Goal: Task Accomplishment & Management: Manage account settings

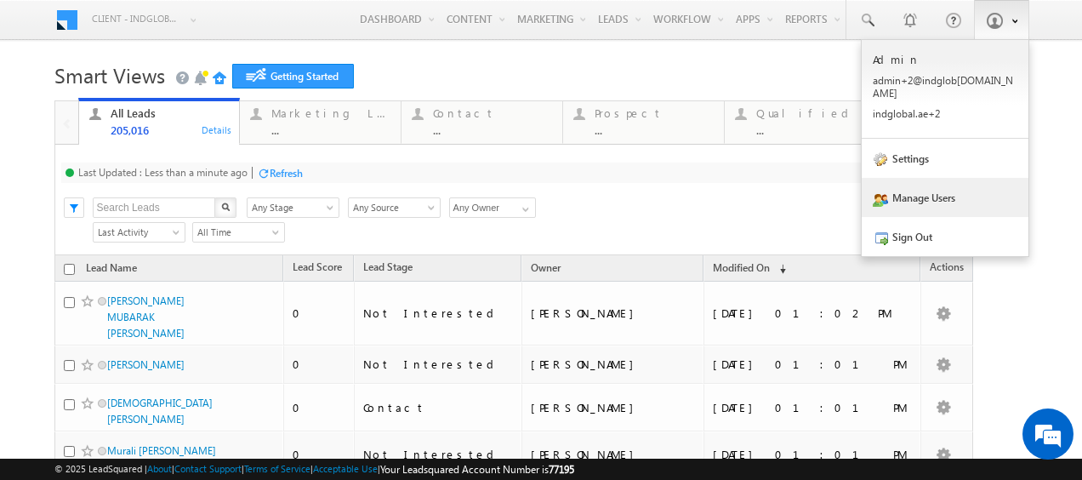
click at [941, 190] on link "Manage Users" at bounding box center [945, 197] width 167 height 39
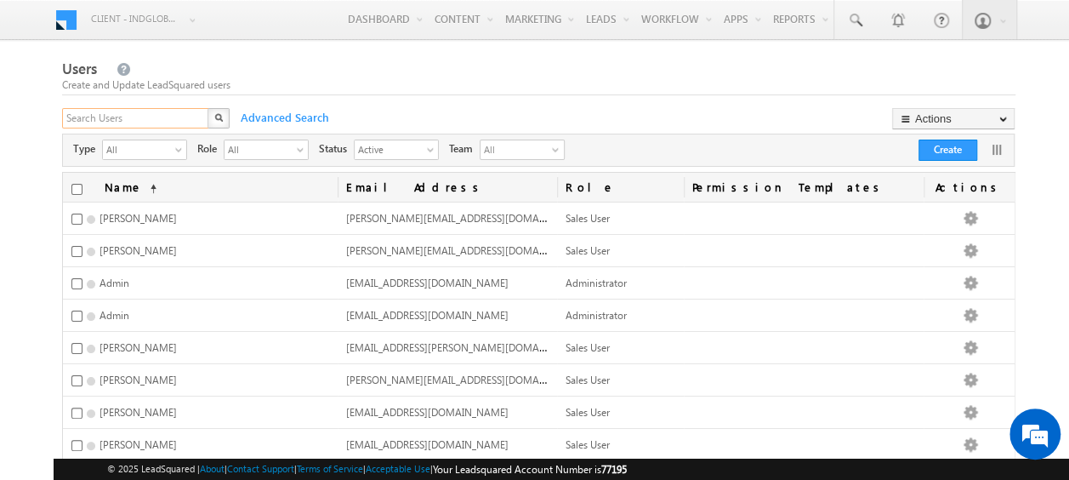
click at [162, 117] on input "text" at bounding box center [136, 118] width 148 height 20
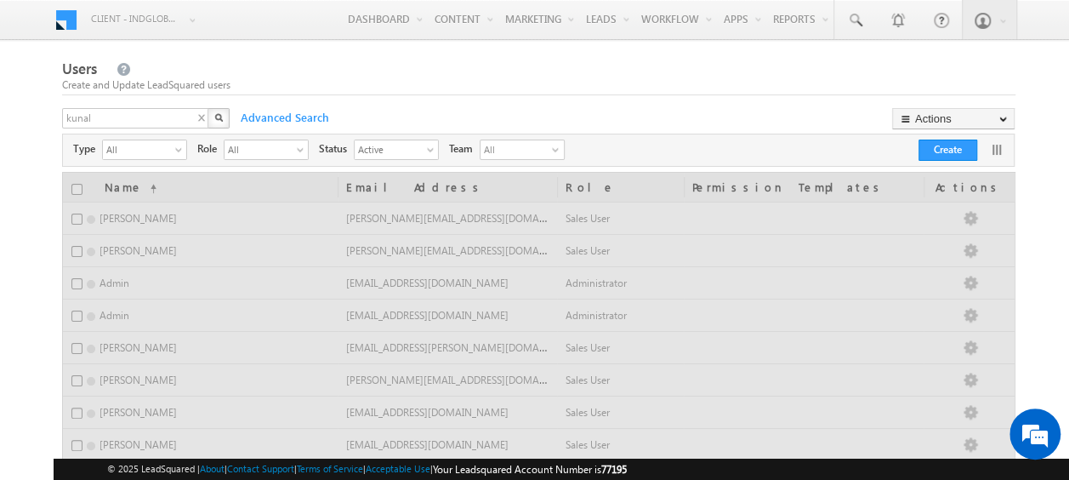
click at [215, 117] on img "button" at bounding box center [218, 117] width 9 height 9
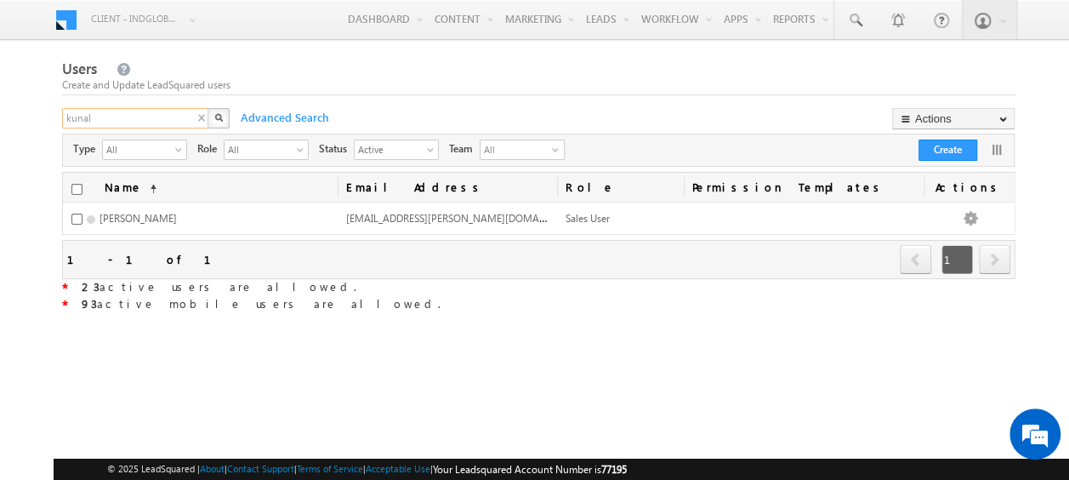
click at [126, 111] on input "kunal" at bounding box center [136, 118] width 148 height 20
type input "k"
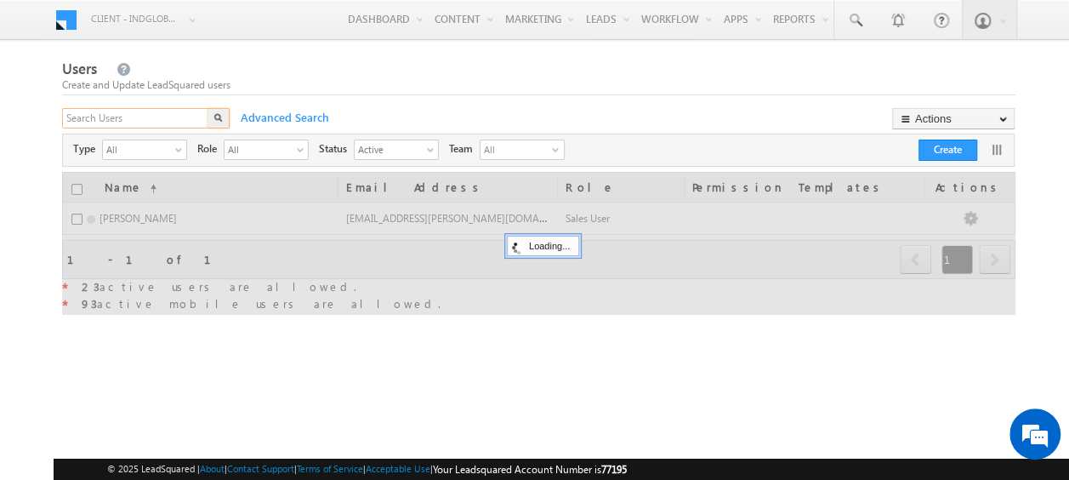
click at [102, 118] on input "text" at bounding box center [136, 118] width 148 height 20
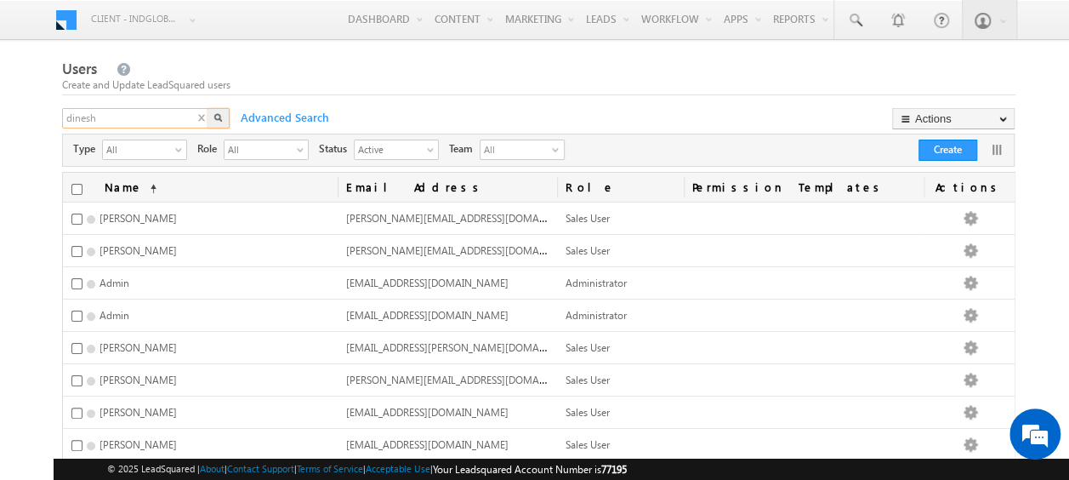
type input "dinesh"
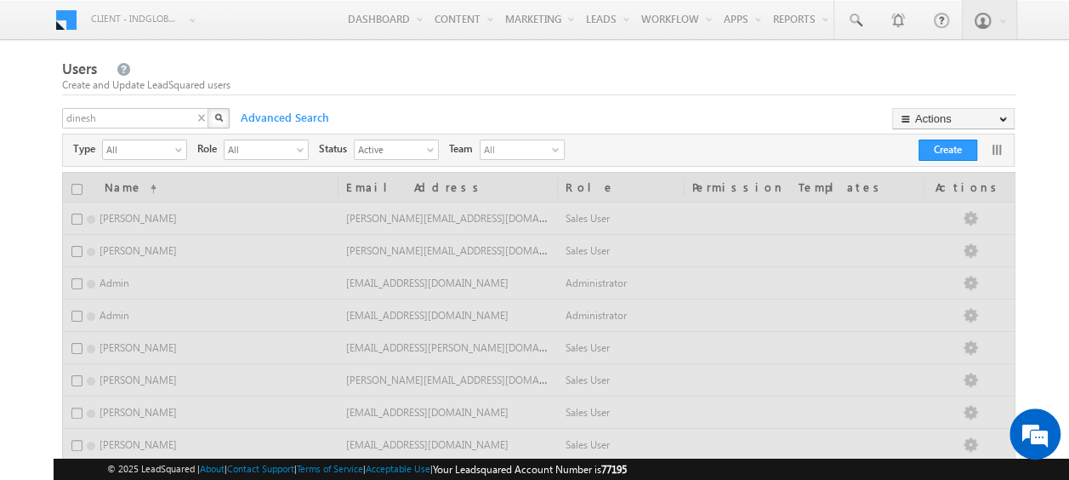
click at [219, 117] on img "button" at bounding box center [218, 117] width 9 height 9
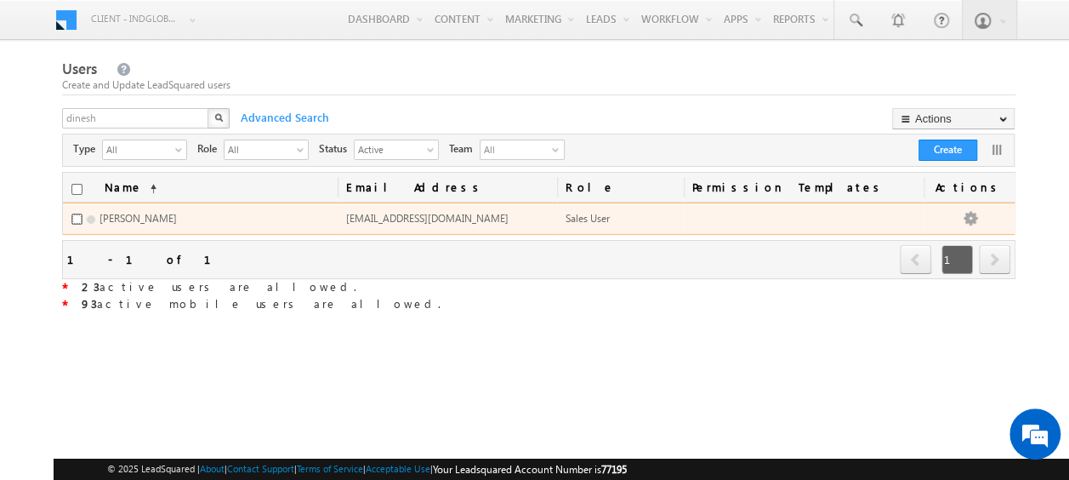
click at [73, 216] on input "checkbox" at bounding box center [76, 219] width 11 height 11
checkbox input "true"
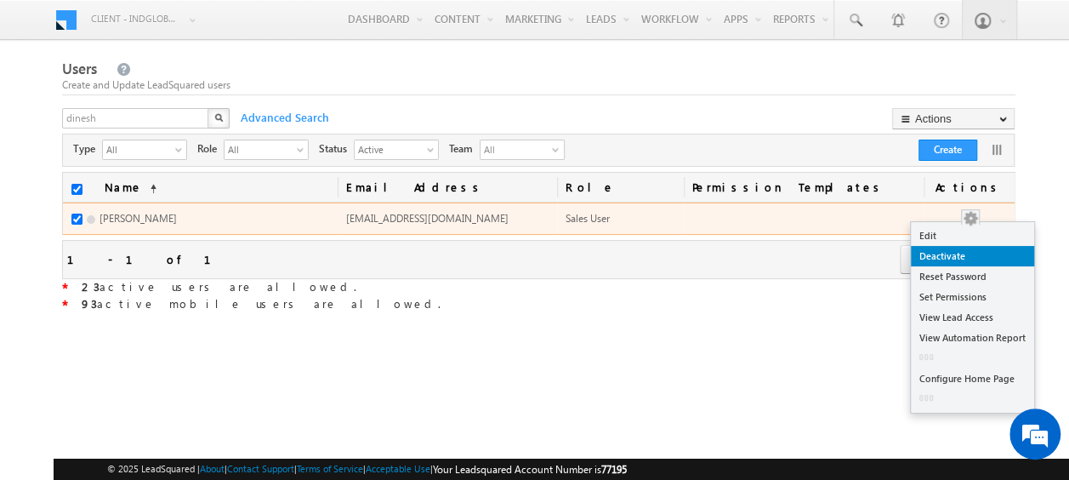
click at [937, 255] on link "Deactivate" at bounding box center [972, 256] width 123 height 20
click at [949, 253] on link "Deactivate" at bounding box center [972, 256] width 123 height 20
click at [920, 255] on link "Deactivate" at bounding box center [972, 256] width 123 height 20
click at [948, 253] on link "Deactivate" at bounding box center [972, 256] width 123 height 20
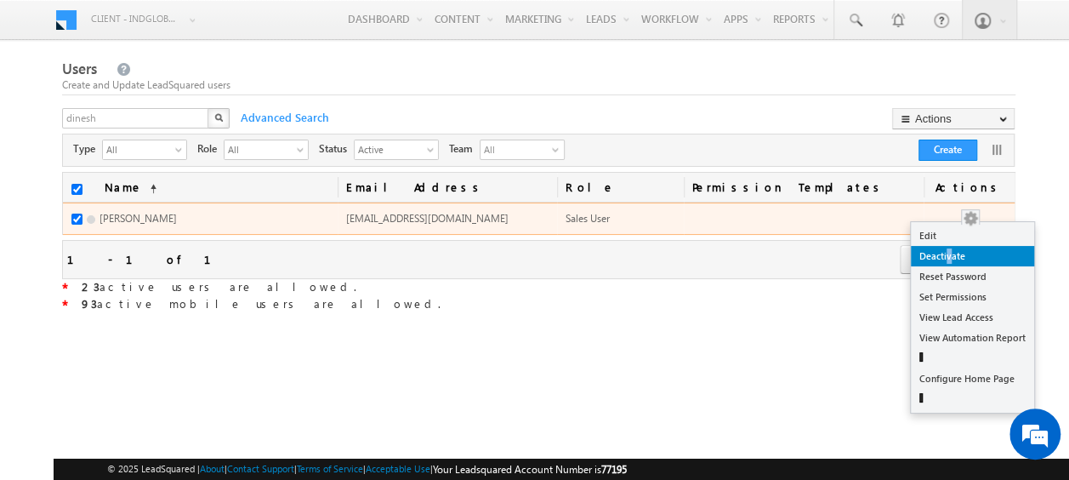
click at [948, 253] on link "Deactivate" at bounding box center [972, 256] width 123 height 20
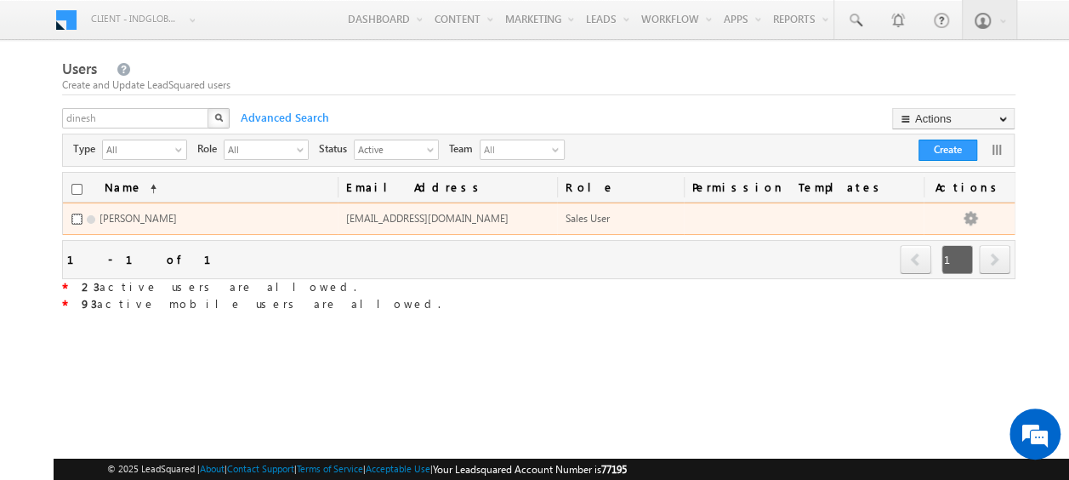
click at [80, 219] on input "checkbox" at bounding box center [76, 219] width 11 height 11
checkbox input "true"
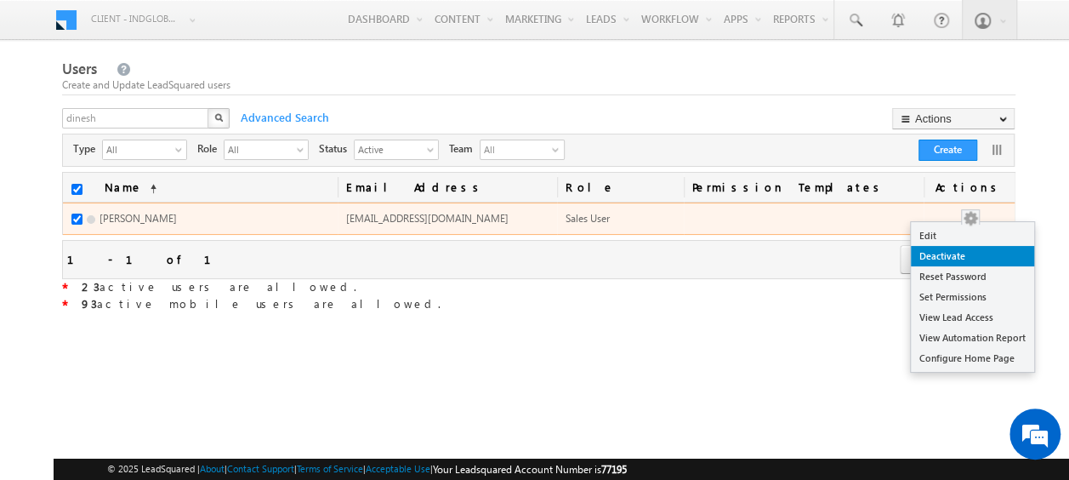
click at [954, 253] on link "Deactivate" at bounding box center [972, 256] width 123 height 20
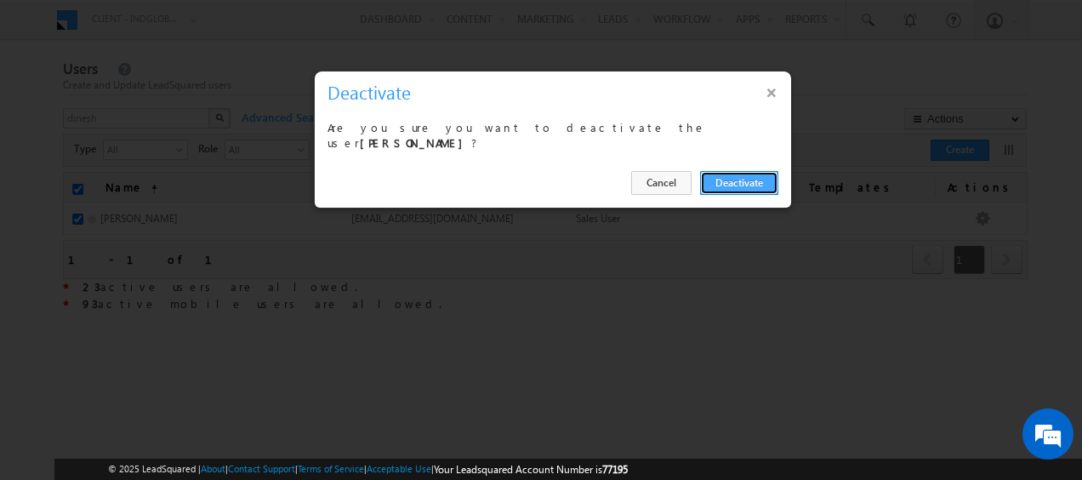
click at [755, 175] on button "Deactivate" at bounding box center [739, 183] width 78 height 24
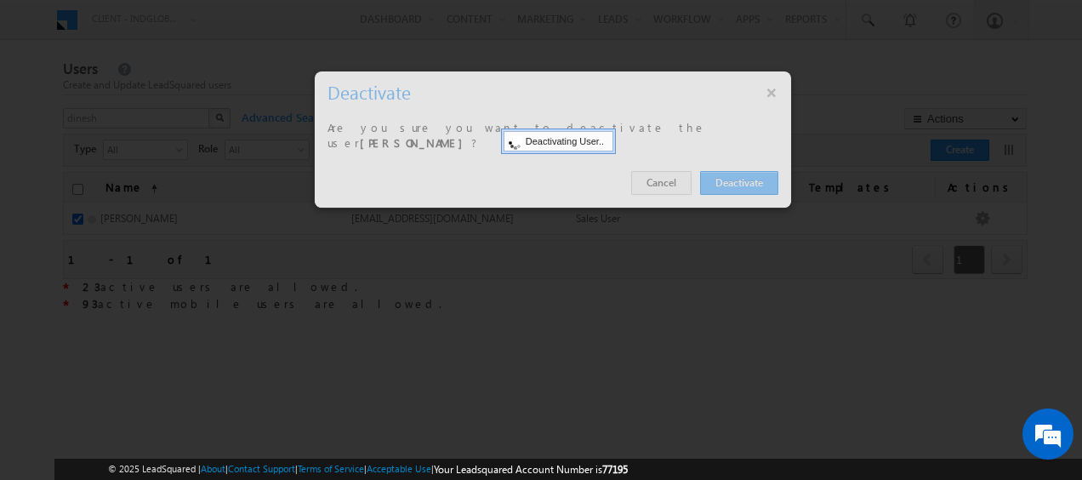
checkbox input "false"
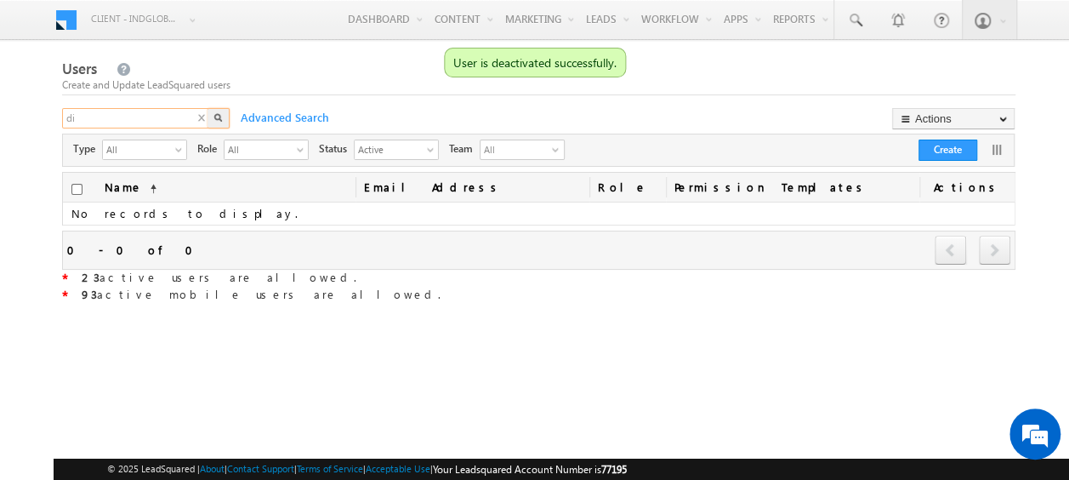
type input "d"
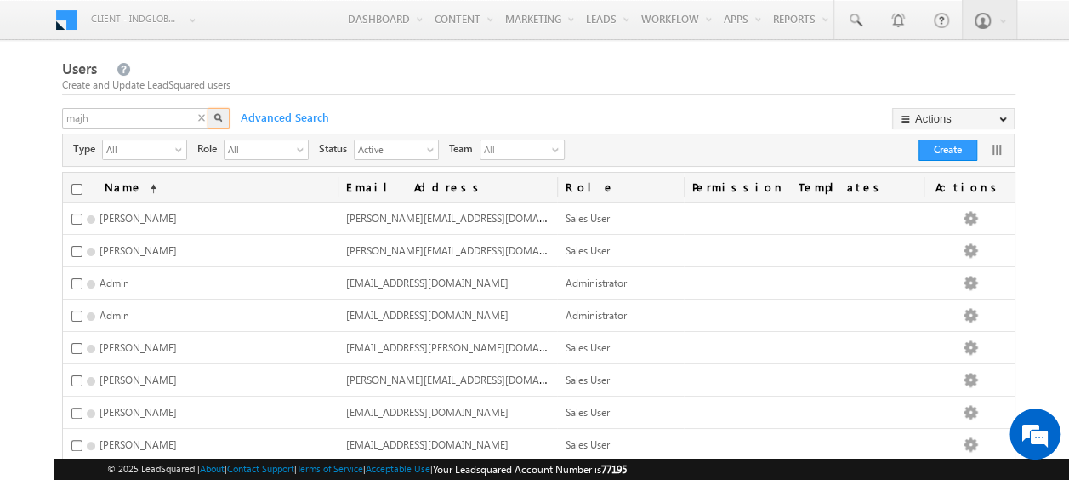
click at [218, 119] on img "button" at bounding box center [218, 117] width 9 height 9
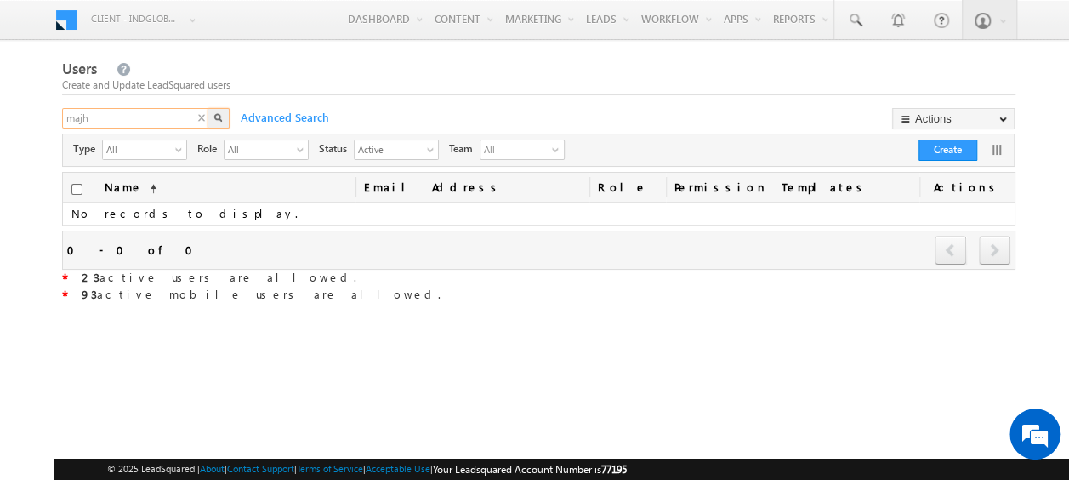
click at [135, 119] on input "majh" at bounding box center [136, 118] width 148 height 20
type input "maj"
click at [219, 121] on img "button" at bounding box center [218, 117] width 9 height 9
click at [108, 119] on input "maj" at bounding box center [136, 118] width 148 height 20
type input "m"
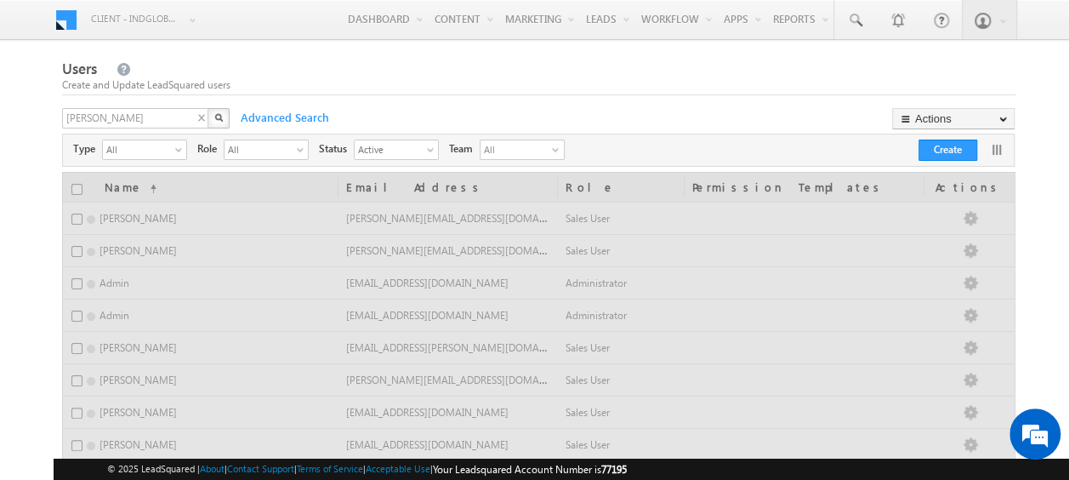
click at [216, 119] on img "button" at bounding box center [218, 117] width 9 height 9
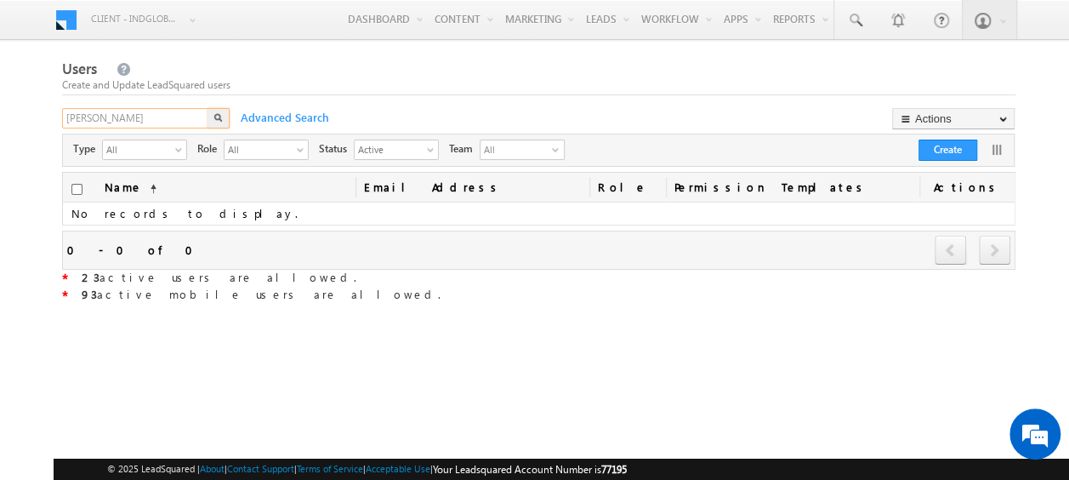
drag, startPoint x: 105, startPoint y: 120, endPoint x: 35, endPoint y: 111, distance: 70.4
click at [35, 111] on body "Menu Client - indglobal2 (77195) X (My Organization) - indglobal (48060) Client…" at bounding box center [534, 297] width 1069 height 595
type input "d"
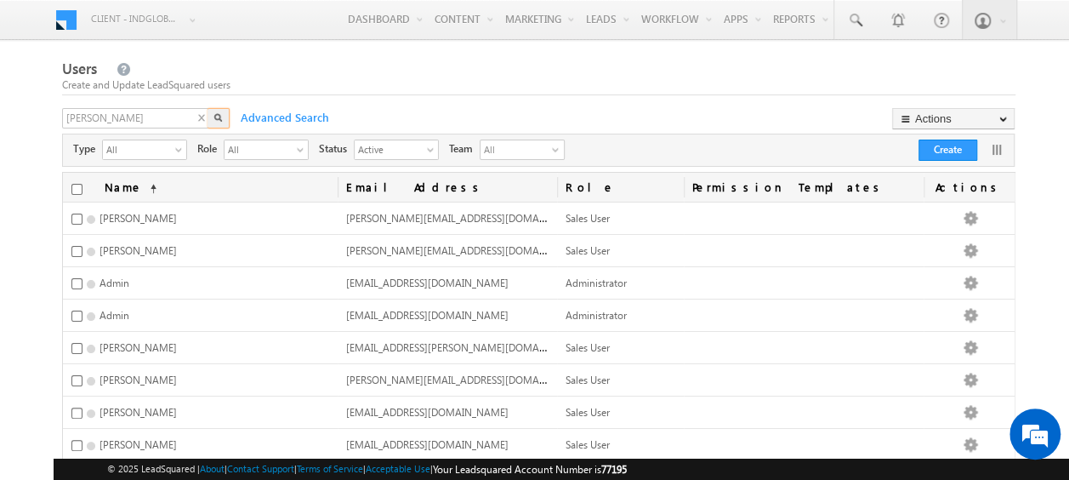
click at [214, 117] on img "button" at bounding box center [218, 117] width 9 height 9
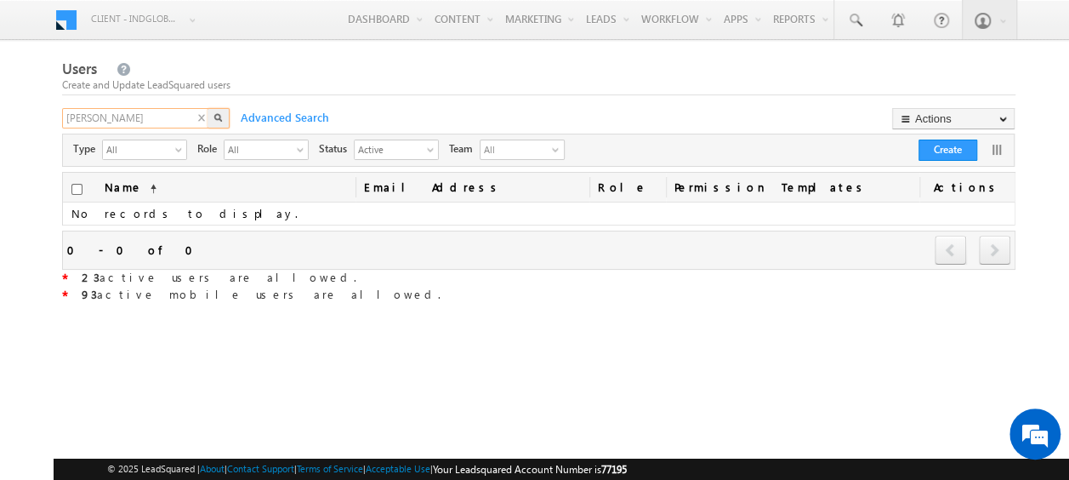
drag, startPoint x: 104, startPoint y: 116, endPoint x: 35, endPoint y: 105, distance: 69.7
click at [37, 107] on body "Menu Client - indglobal2 (77195) X (My Organization) - indglobal (48060) Client…" at bounding box center [534, 297] width 1069 height 595
type input "tayyab"
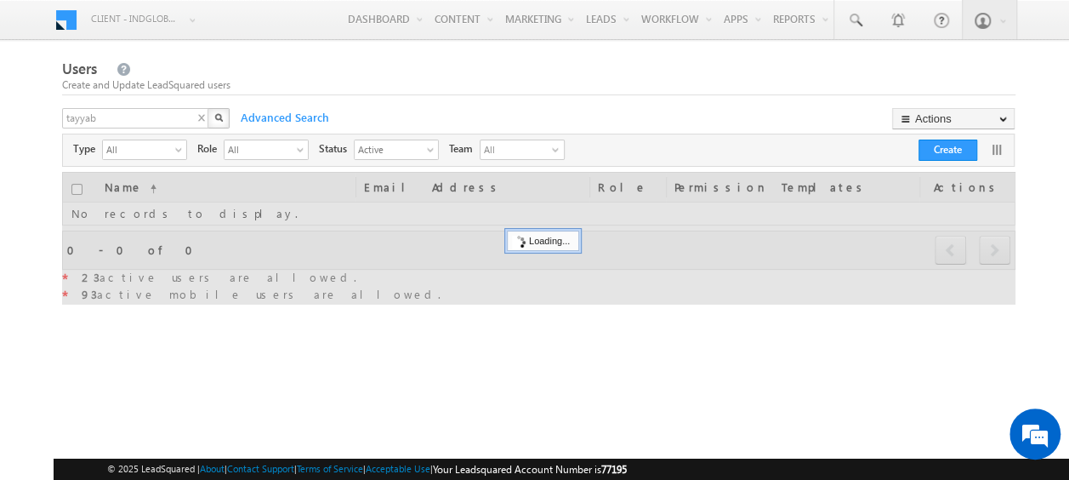
click at [223, 120] on button "button" at bounding box center [219, 118] width 22 height 20
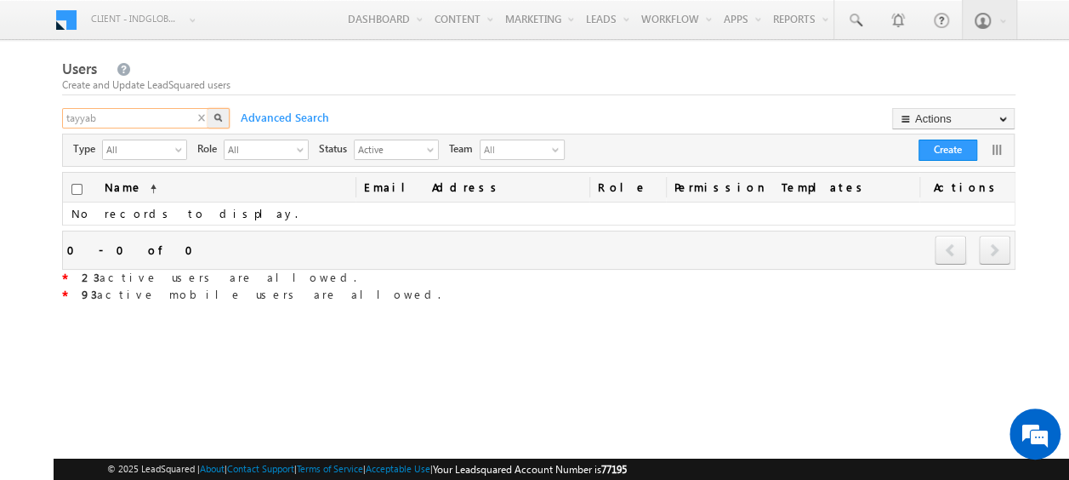
click at [100, 119] on input "tayyab" at bounding box center [136, 118] width 148 height 20
click at [216, 121] on img "button" at bounding box center [218, 117] width 9 height 9
click at [171, 117] on input "text" at bounding box center [136, 118] width 148 height 20
click at [221, 117] on img "button" at bounding box center [218, 117] width 9 height 9
click at [177, 115] on input "text" at bounding box center [136, 118] width 148 height 20
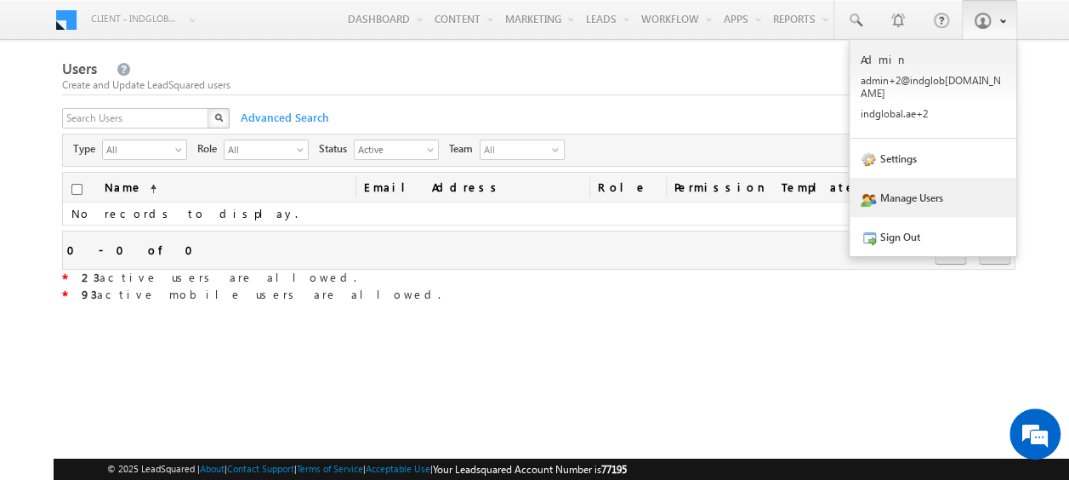
click at [927, 191] on link "Manage Users" at bounding box center [933, 197] width 167 height 39
